Goal: Task Accomplishment & Management: Manage account settings

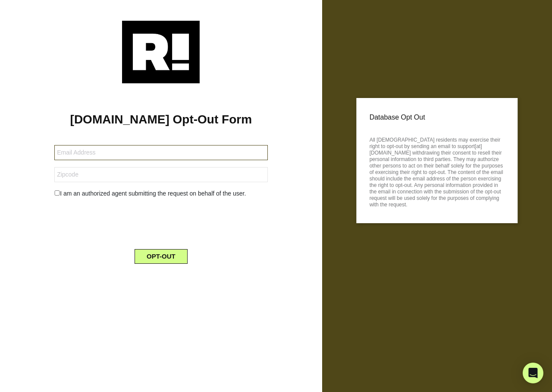
type input "[EMAIL_ADDRESS][DOMAIN_NAME]"
type input "30633"
